Goal: Navigation & Orientation: Go to known website

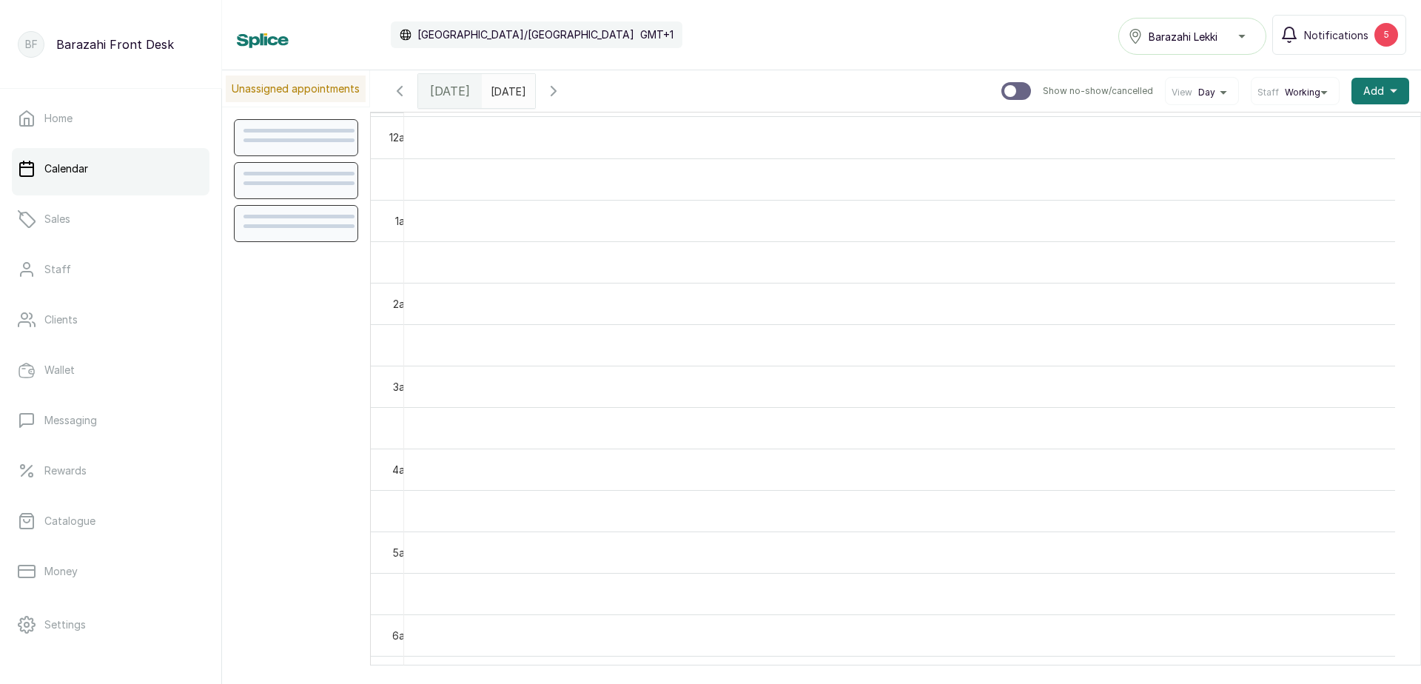
scroll to position [498, 0]
